Goal: Register for event/course

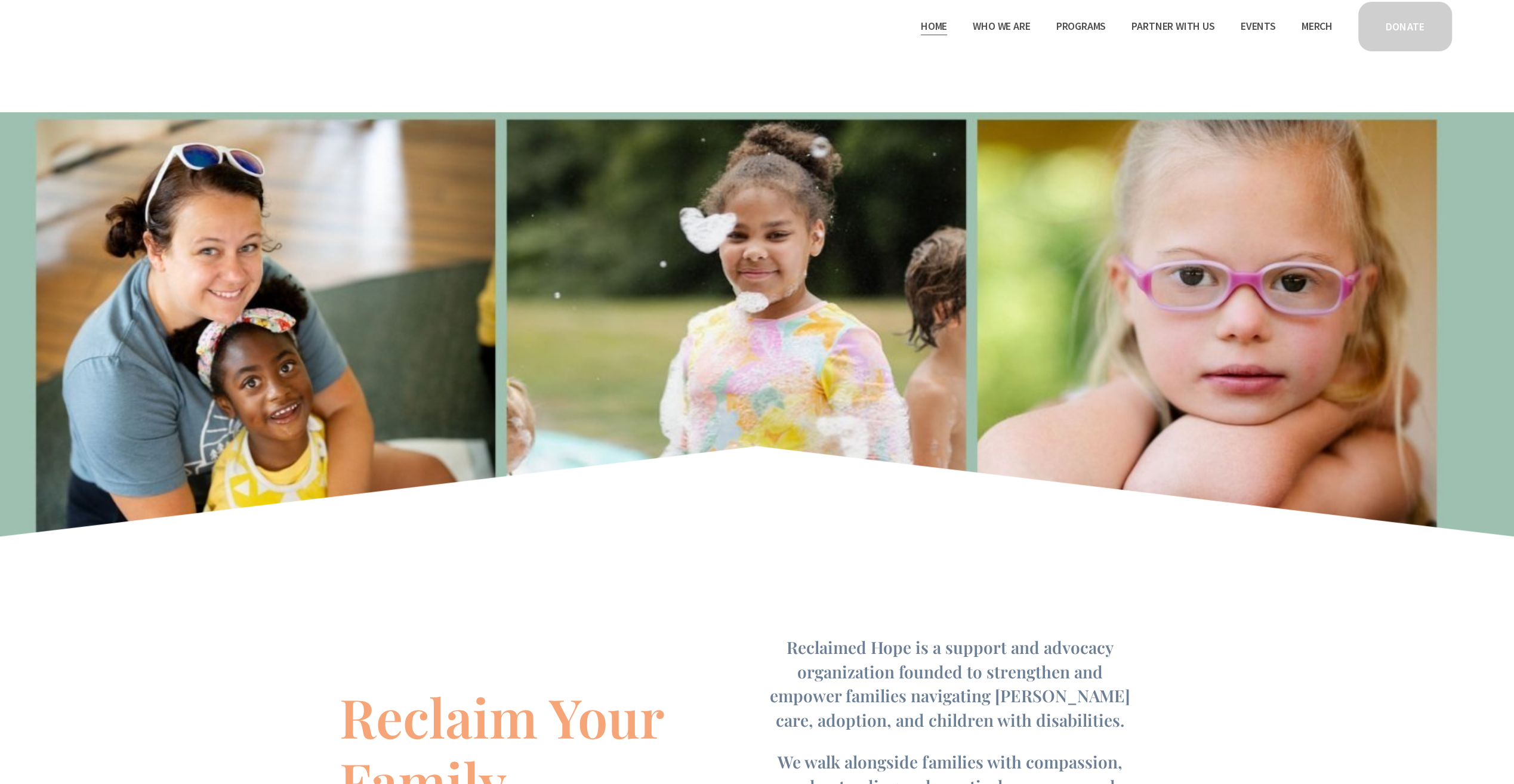
scroll to position [239, 0]
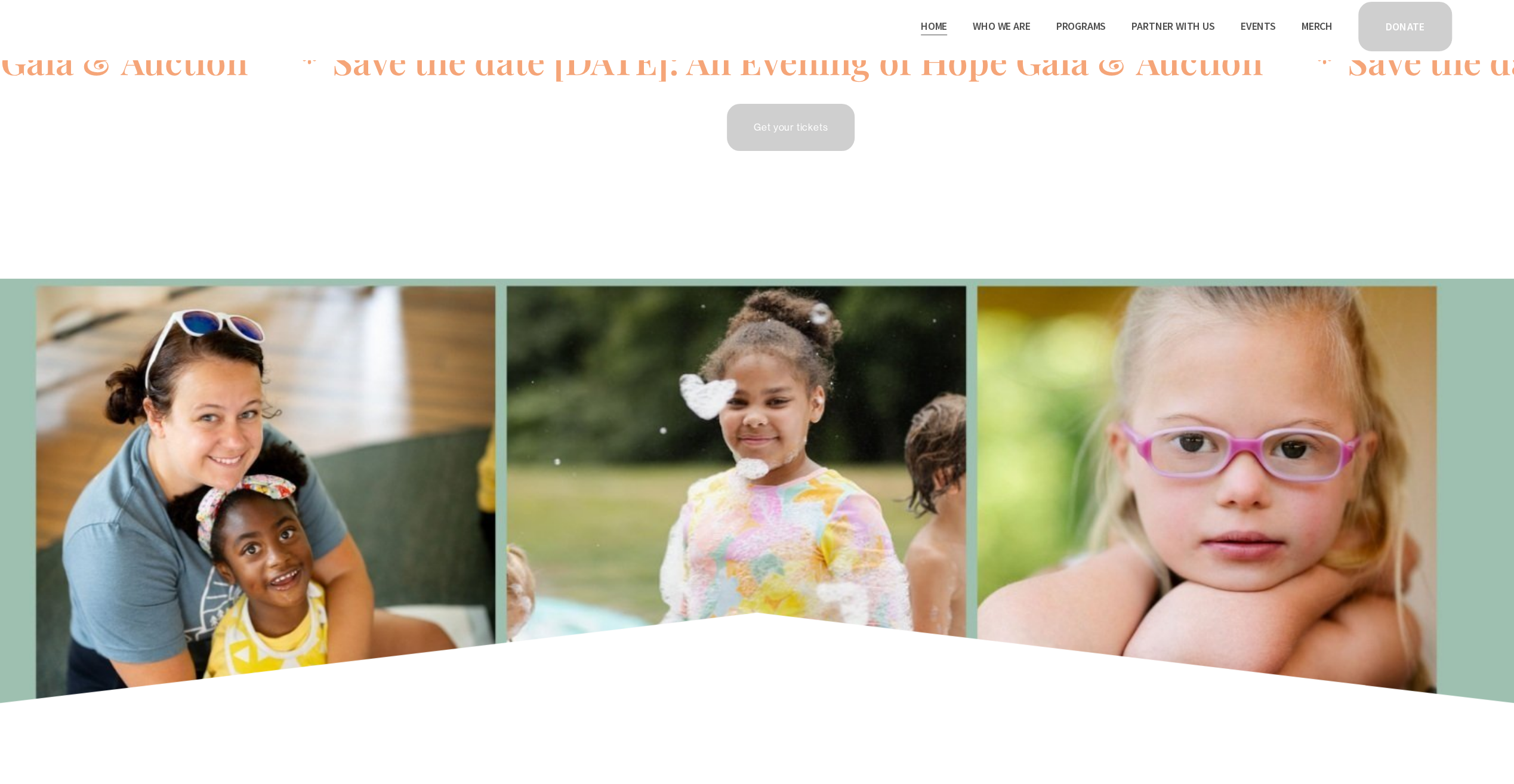
click at [803, 105] on link "Get your tickets" at bounding box center [791, 128] width 131 height 51
